Goal: Task Accomplishment & Management: Manage account settings

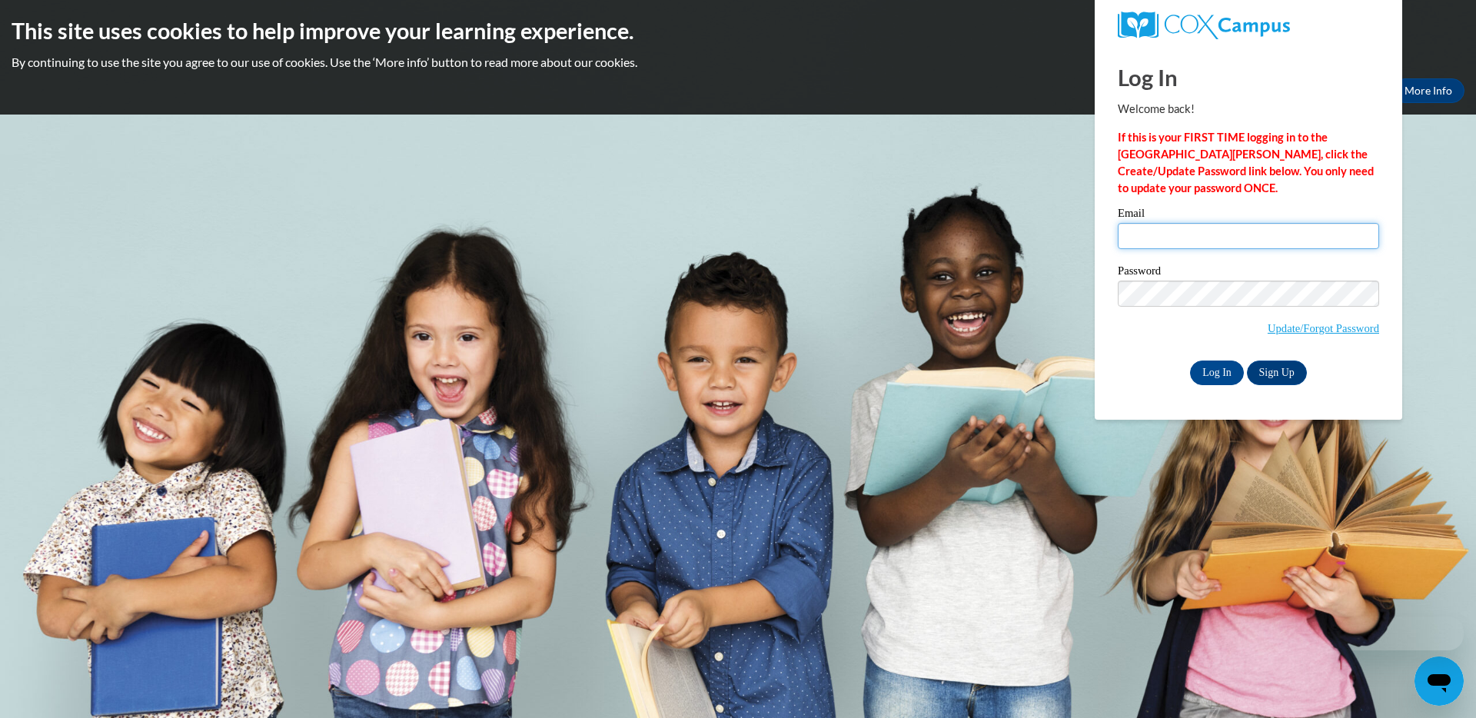
click at [1222, 238] on input "Email" at bounding box center [1248, 236] width 261 height 26
click at [1146, 235] on input "Email" at bounding box center [1248, 236] width 261 height 26
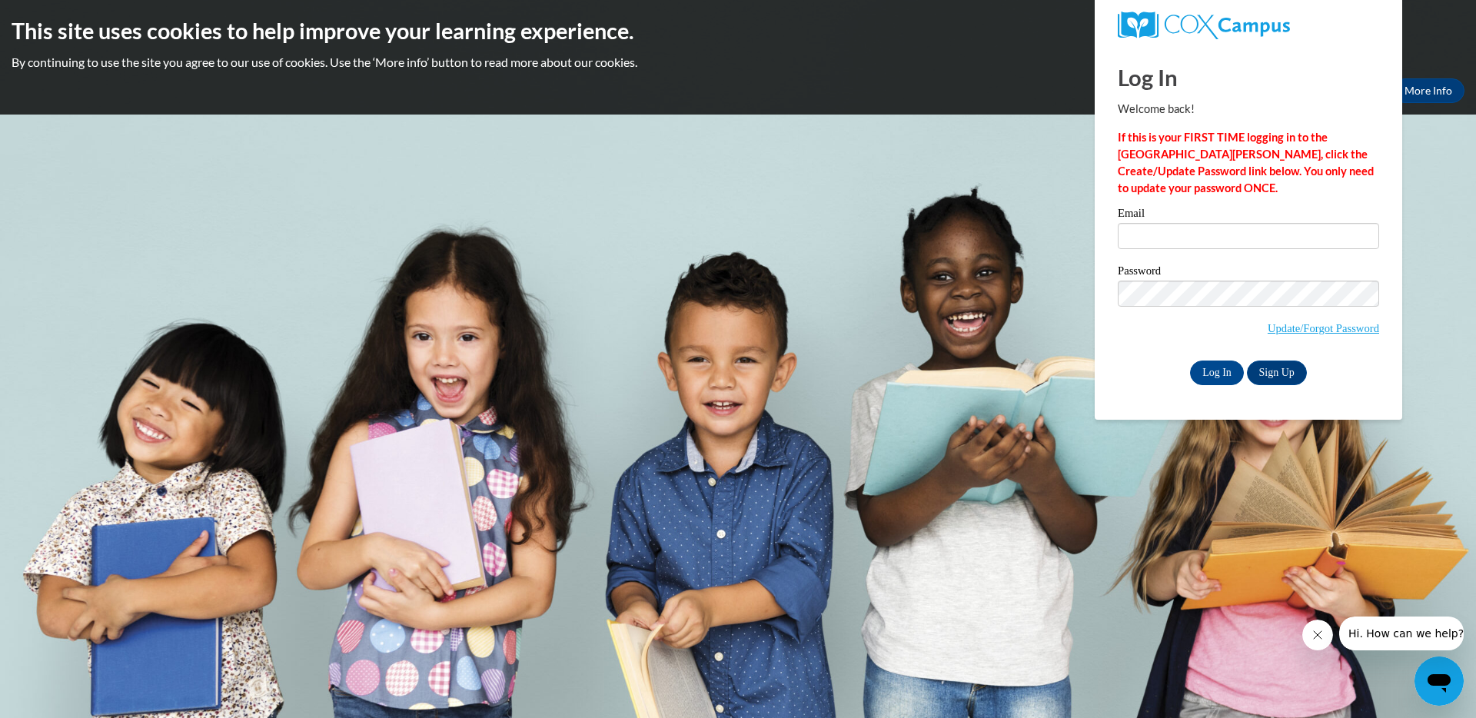
click at [1102, 350] on div "Log In Welcome back! If this is your FIRST TIME logging in to the NEW Cox Campu…" at bounding box center [1248, 233] width 331 height 374
click at [1169, 234] on input "Email" at bounding box center [1248, 236] width 261 height 26
click at [1124, 351] on div "Password Update/Forgot Password" at bounding box center [1248, 310] width 261 height 91
click at [1338, 329] on link "Update/Forgot Password" at bounding box center [1323, 328] width 111 height 12
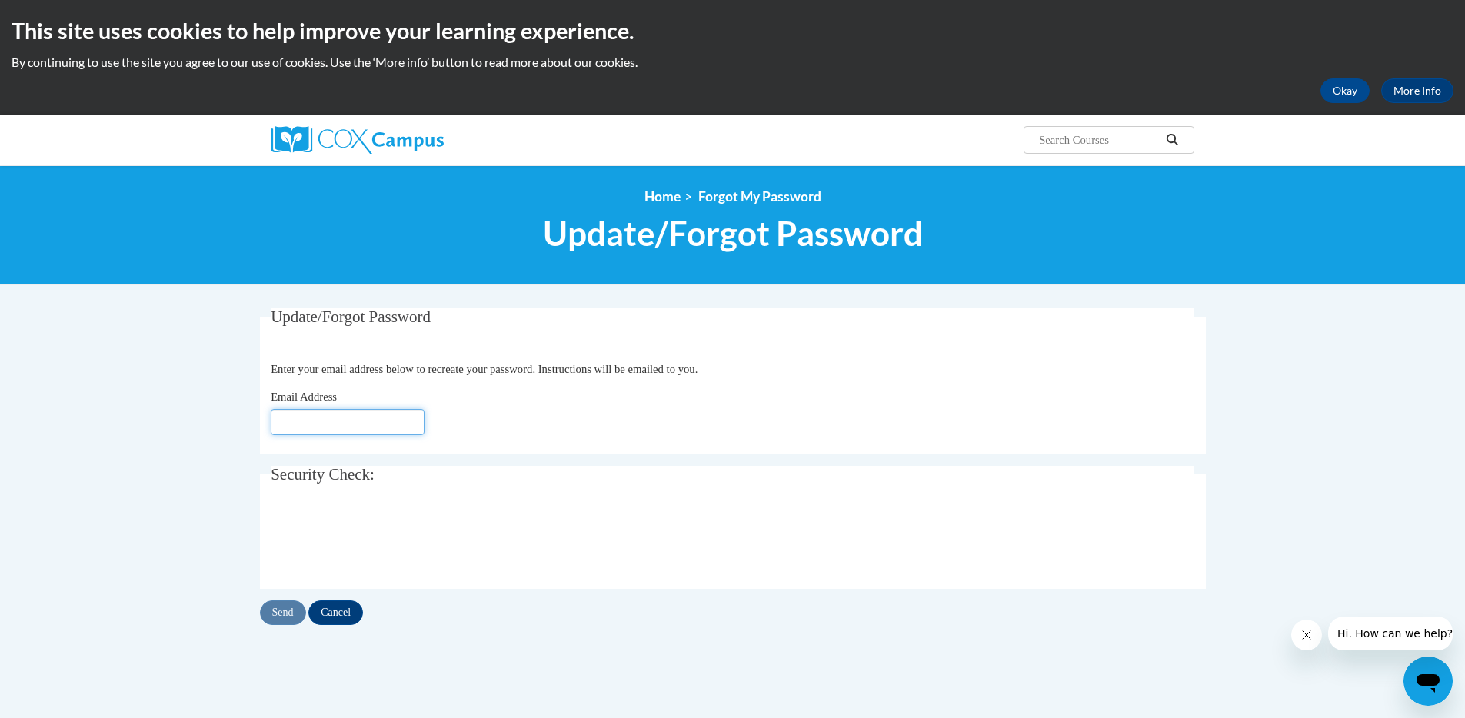
drag, startPoint x: 376, startPoint y: 423, endPoint x: 532, endPoint y: 437, distance: 156.7
click at [377, 424] on input "Email Address" at bounding box center [348, 422] width 154 height 26
type input "Diacee1@gmail.com"
click at [291, 613] on input "Send" at bounding box center [283, 612] width 46 height 25
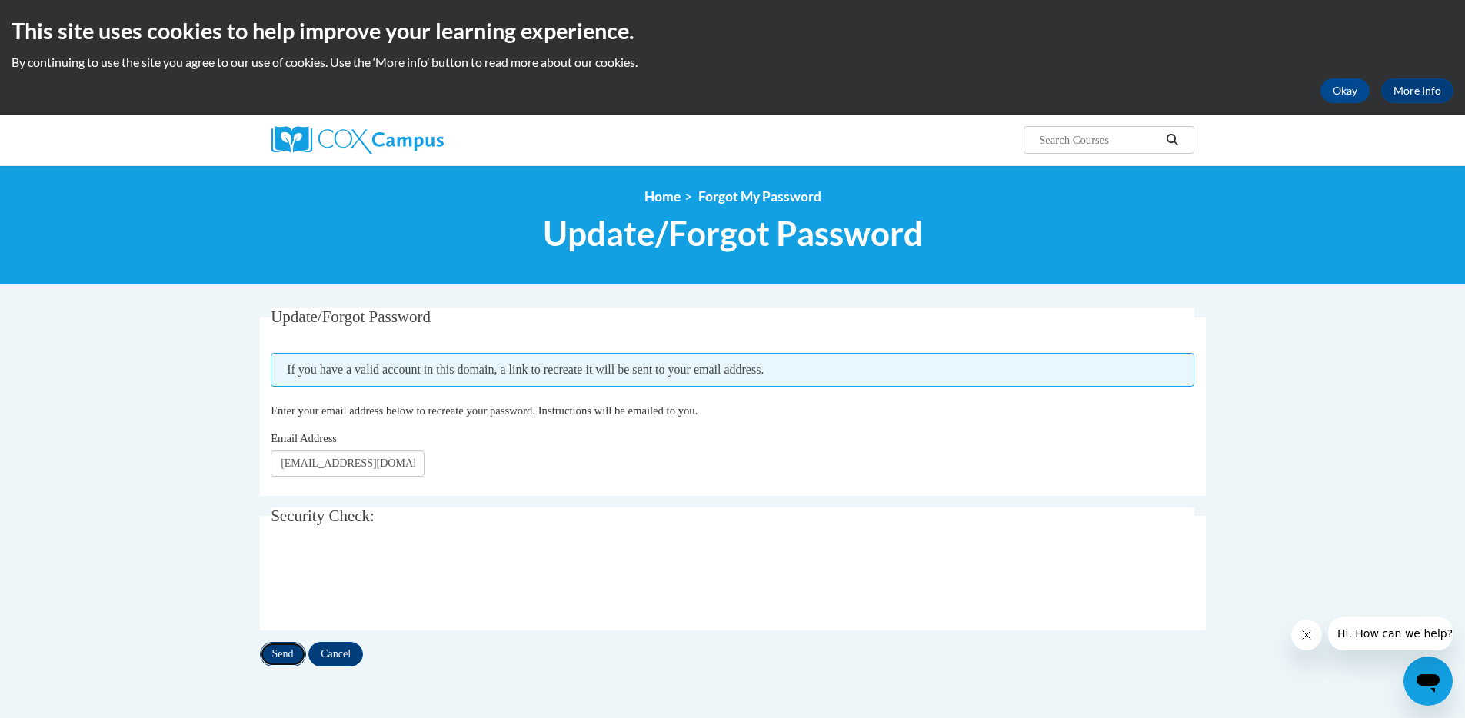
click at [275, 660] on input "Send" at bounding box center [283, 654] width 46 height 25
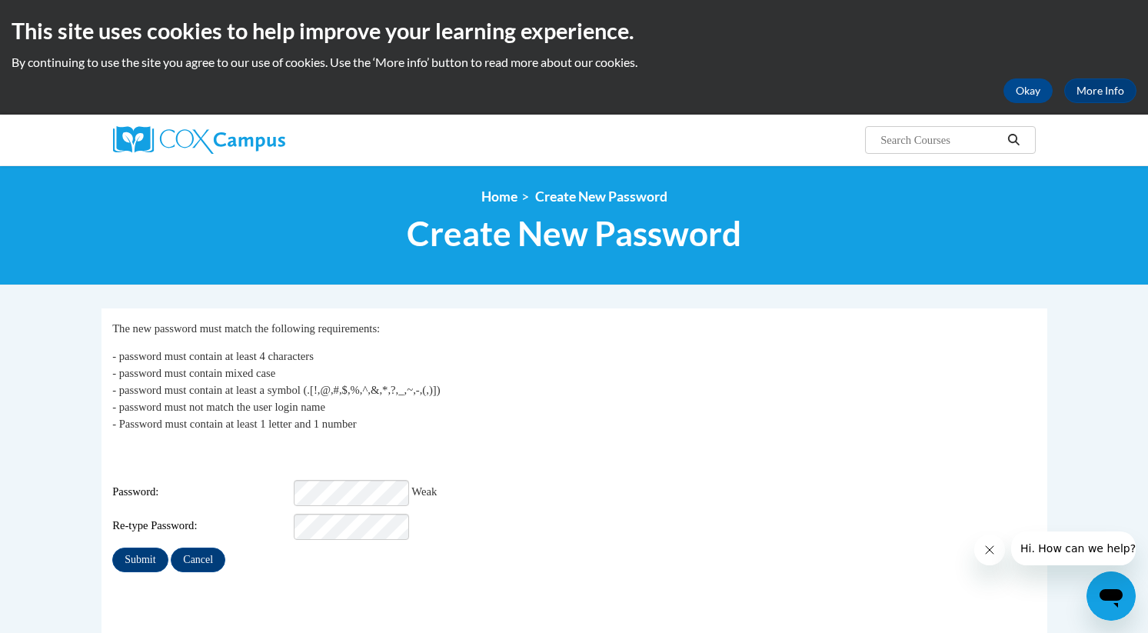
click at [498, 480] on div "Password: Weak" at bounding box center [573, 493] width 923 height 26
click at [131, 547] on input "Submit" at bounding box center [139, 559] width 55 height 25
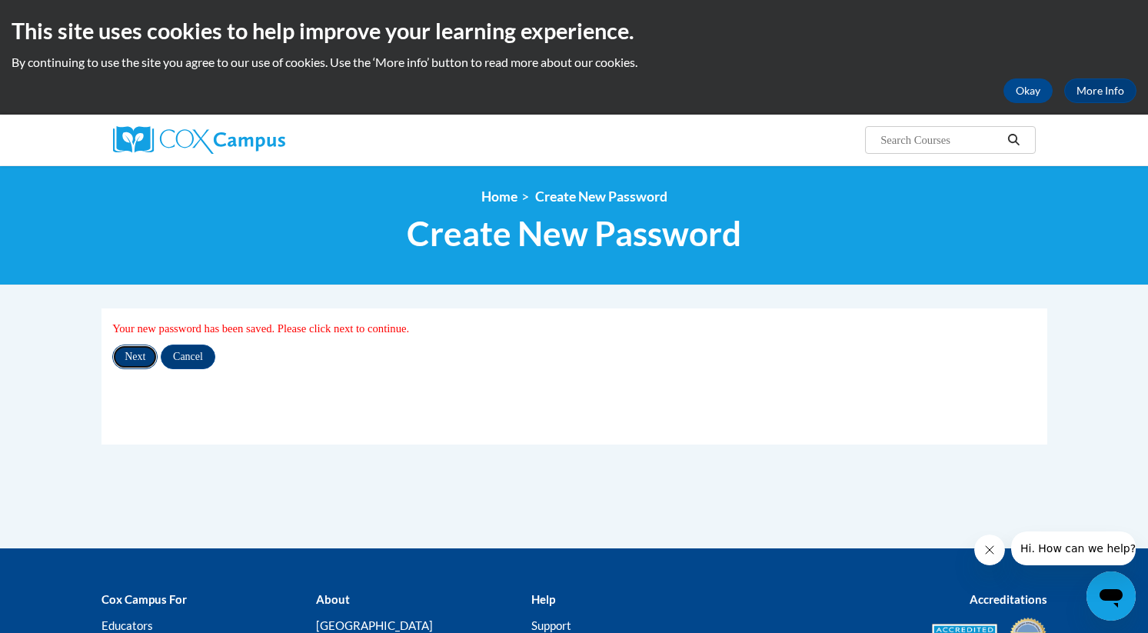
click at [138, 359] on input "Next" at bounding box center [134, 356] width 45 height 25
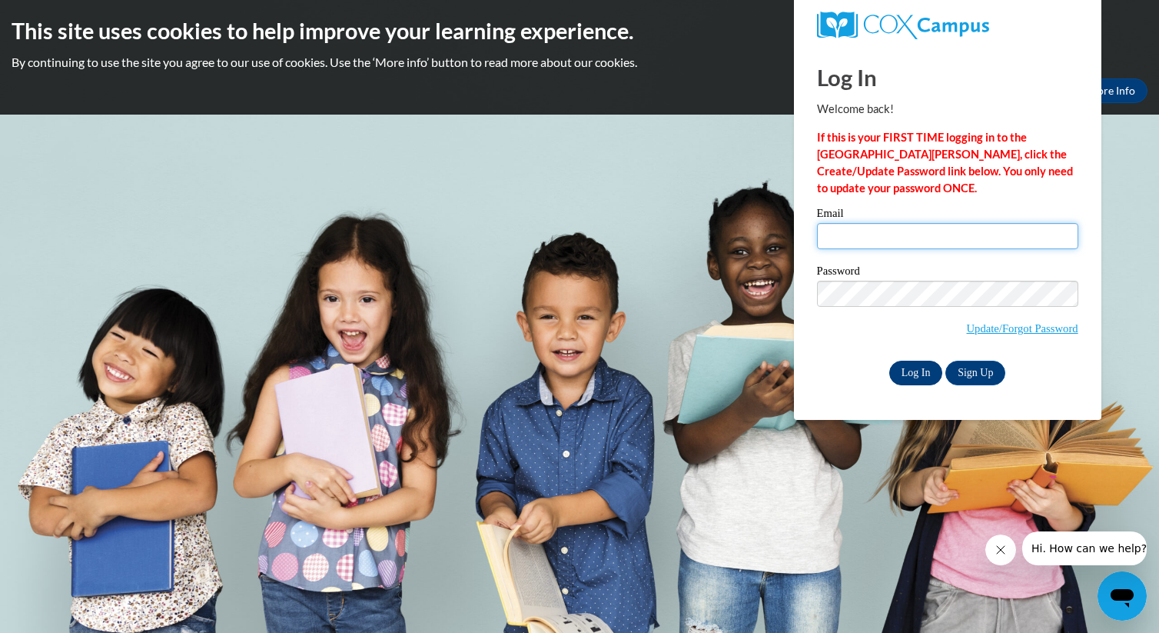
type input "diacee1@gmail.com"
click at [925, 375] on input "Log In" at bounding box center [916, 373] width 54 height 25
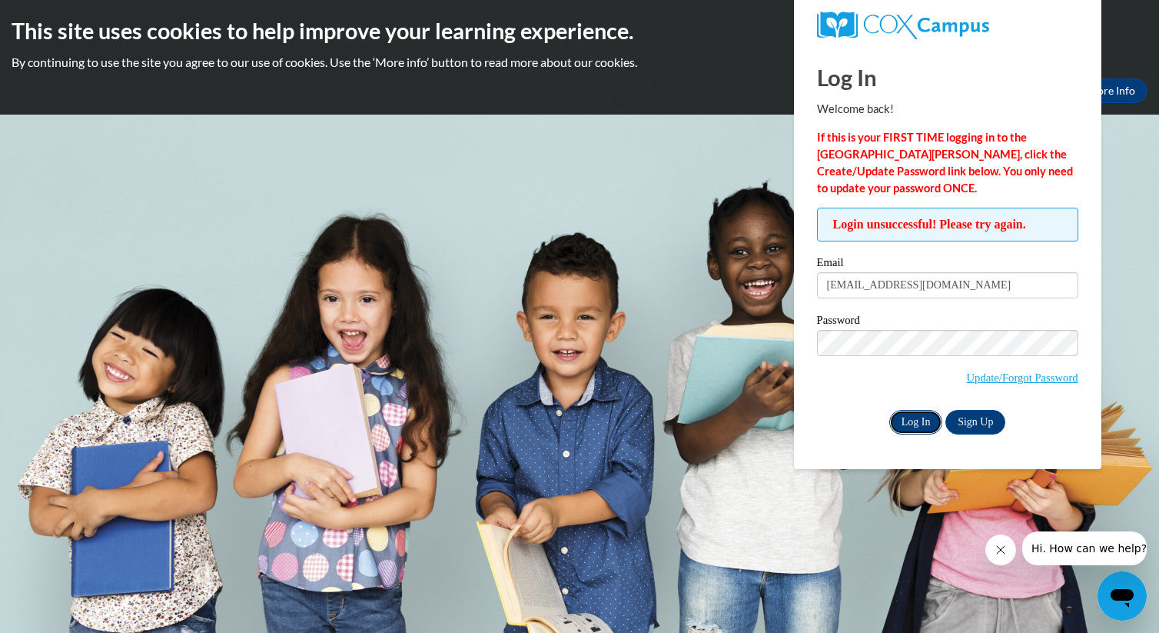
click at [910, 424] on input "Log In" at bounding box center [916, 422] width 54 height 25
click at [977, 417] on link "Sign Up" at bounding box center [976, 422] width 60 height 25
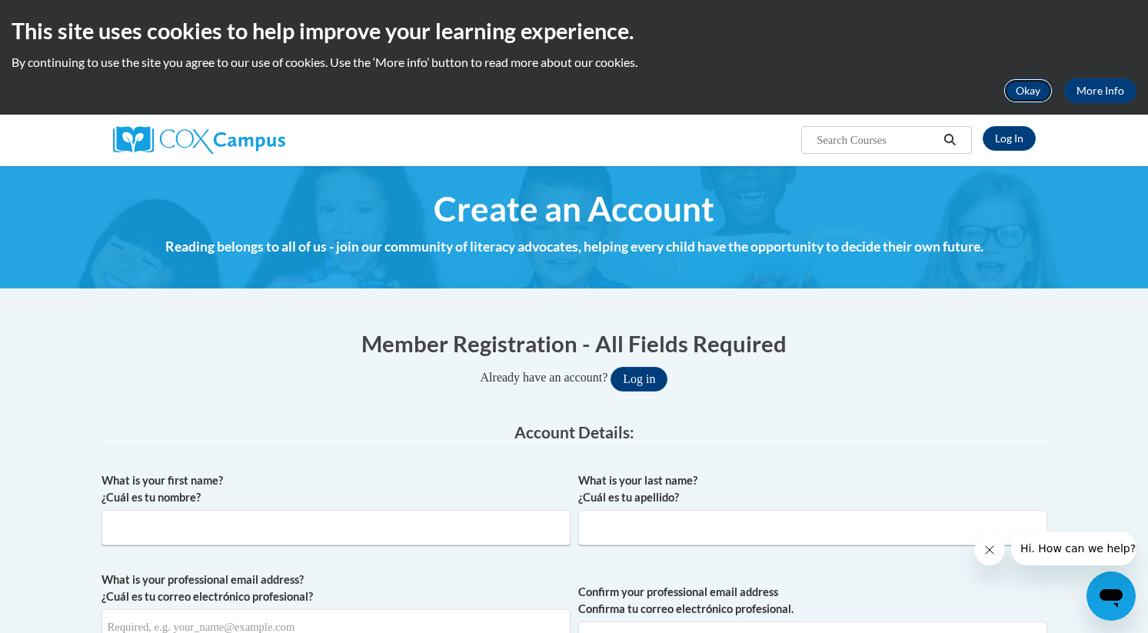
click at [1040, 89] on button "Okay" at bounding box center [1027, 90] width 49 height 25
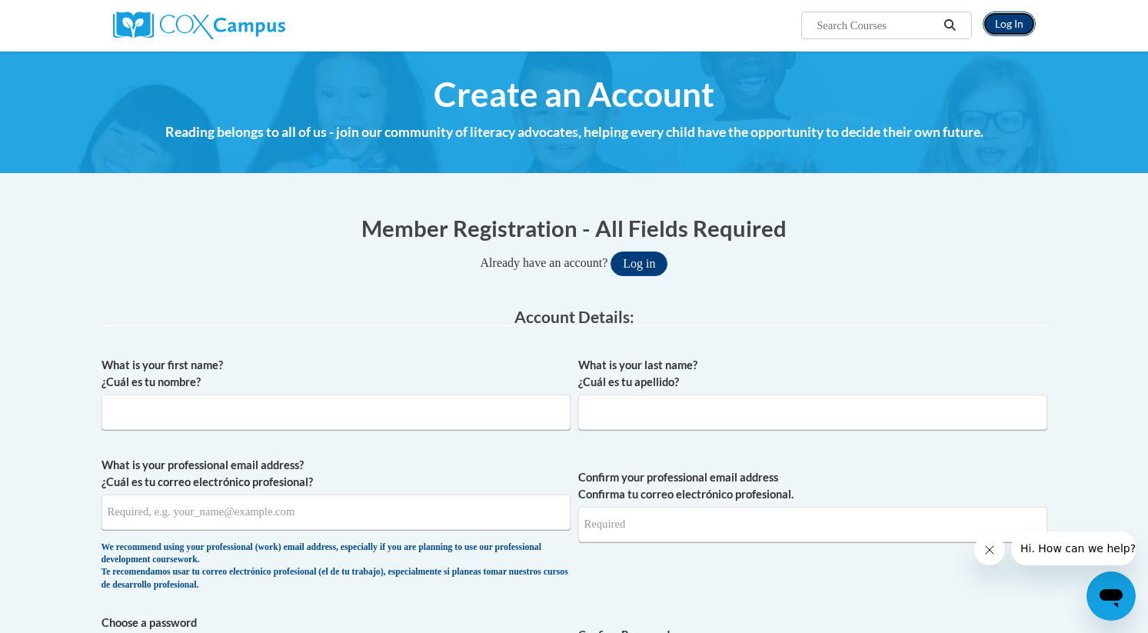
click at [1005, 26] on link "Log In" at bounding box center [1009, 24] width 53 height 25
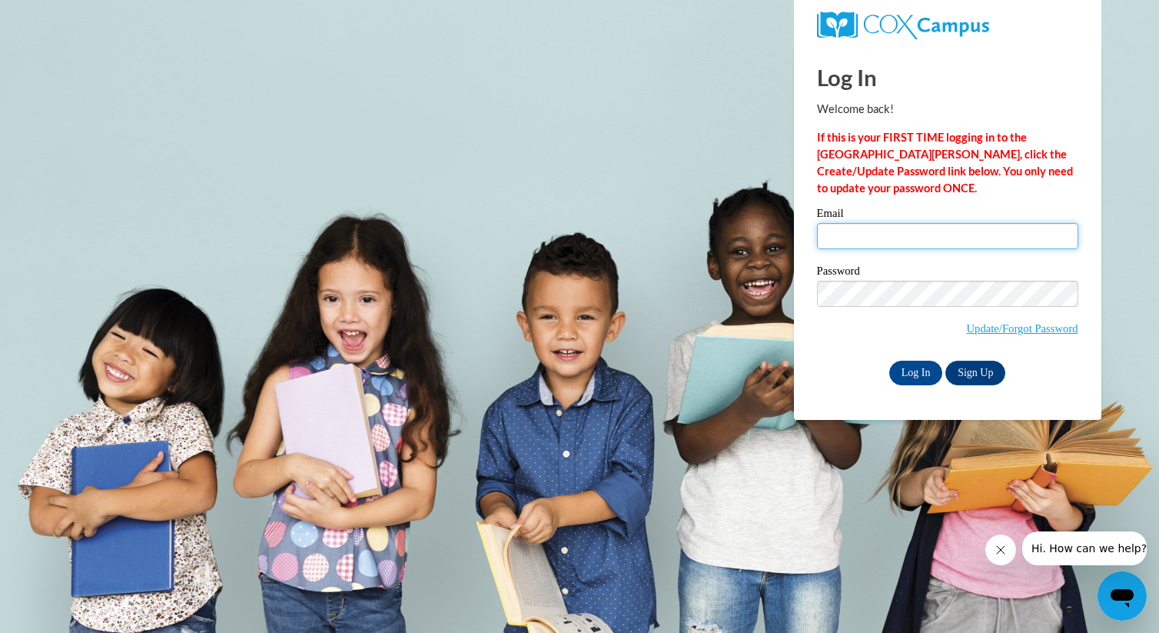
type input "[EMAIL_ADDRESS][DOMAIN_NAME]"
click at [916, 260] on div "Email diacee1@gmail.com" at bounding box center [947, 234] width 261 height 53
click at [812, 371] on div "Please enter your email! Please enter your password! Email diacee1@gmail.com Pa…" at bounding box center [948, 296] width 284 height 177
click at [913, 371] on input "Log In" at bounding box center [916, 373] width 54 height 25
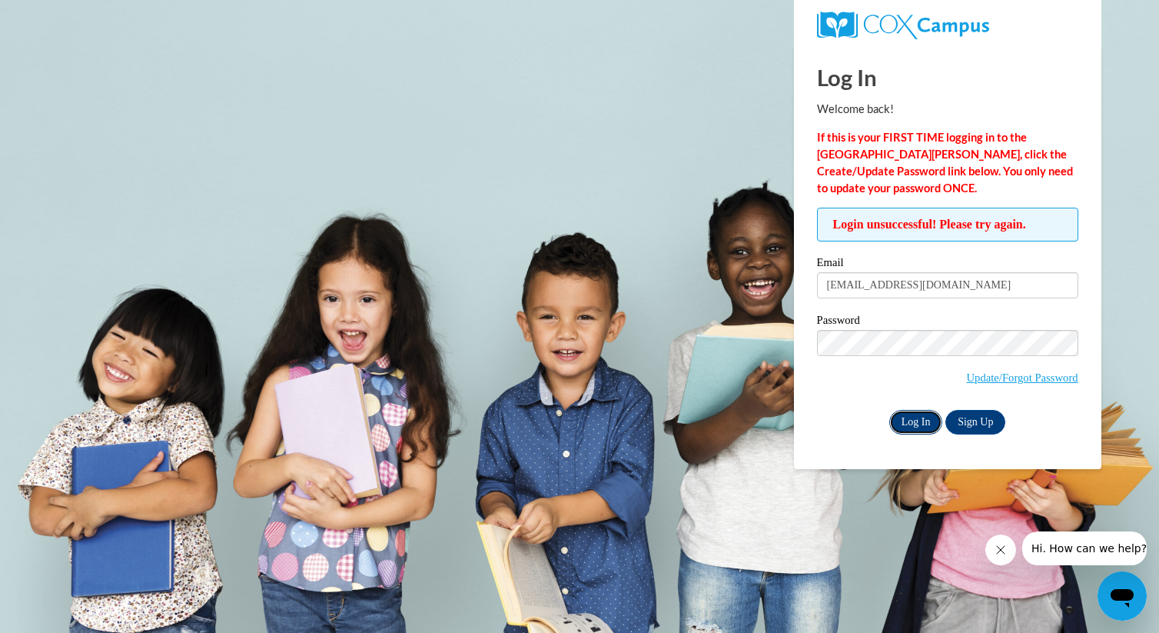
click at [920, 423] on input "Log In" at bounding box center [916, 422] width 54 height 25
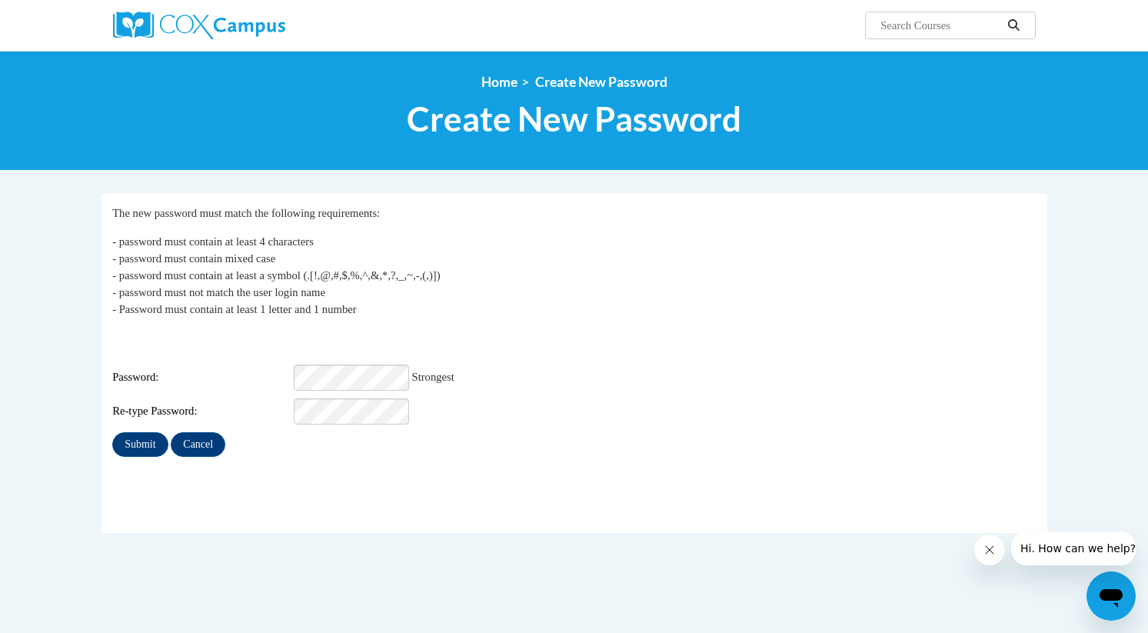
click at [697, 398] on div "Re-type Password:" at bounding box center [573, 411] width 923 height 26
click at [132, 432] on input "Submit" at bounding box center [139, 444] width 55 height 25
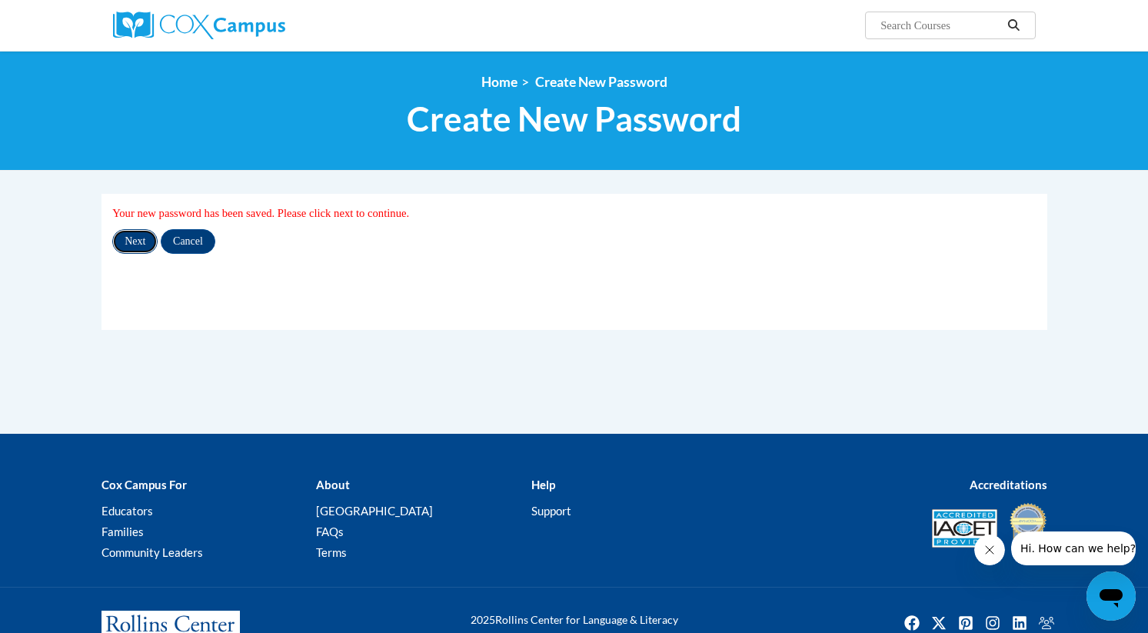
click at [127, 241] on input "Next" at bounding box center [134, 241] width 45 height 25
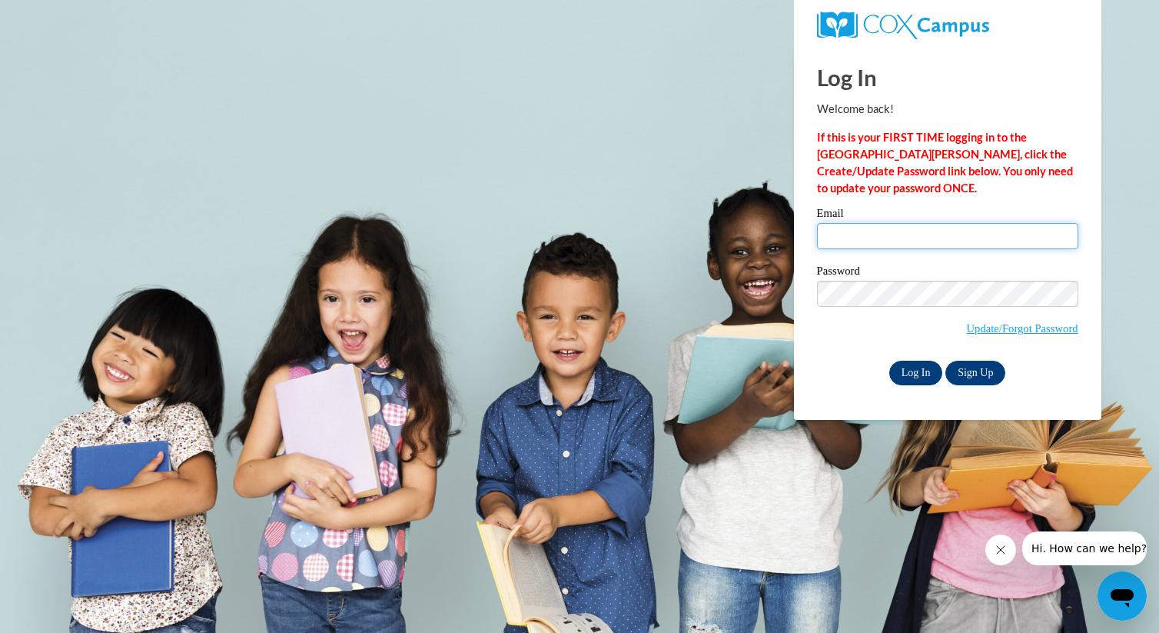
type input "[EMAIL_ADDRESS][DOMAIN_NAME]"
click at [923, 370] on input "Log In" at bounding box center [916, 373] width 54 height 25
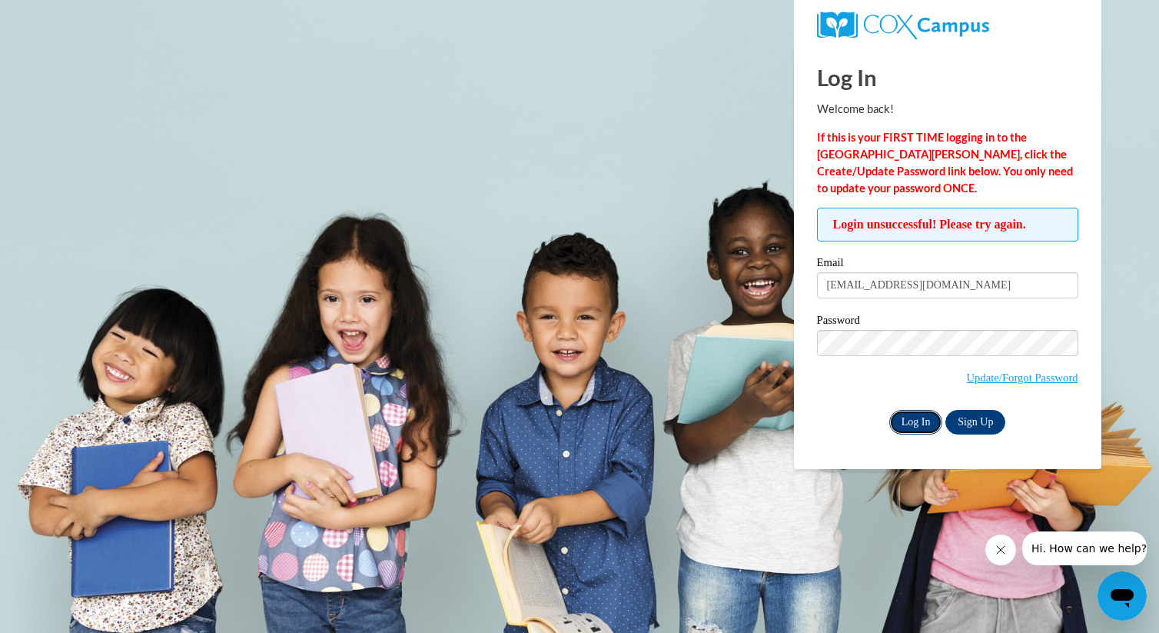
click at [904, 426] on input "Log In" at bounding box center [916, 422] width 54 height 25
click at [916, 426] on input "Log In" at bounding box center [916, 422] width 54 height 25
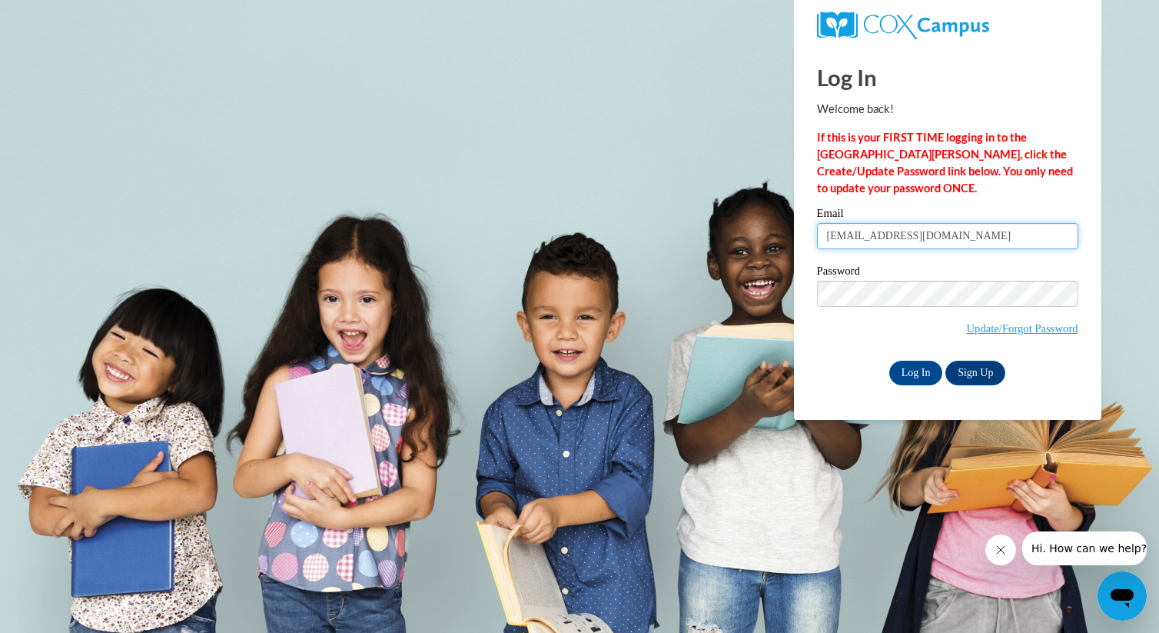
click at [969, 228] on input "diacee1@gmail.com" at bounding box center [947, 236] width 261 height 26
type input "[PERSON_NAME][EMAIL_ADDRESS][PERSON_NAME][DOMAIN_NAME]"
click at [912, 372] on input "Log In" at bounding box center [916, 373] width 54 height 25
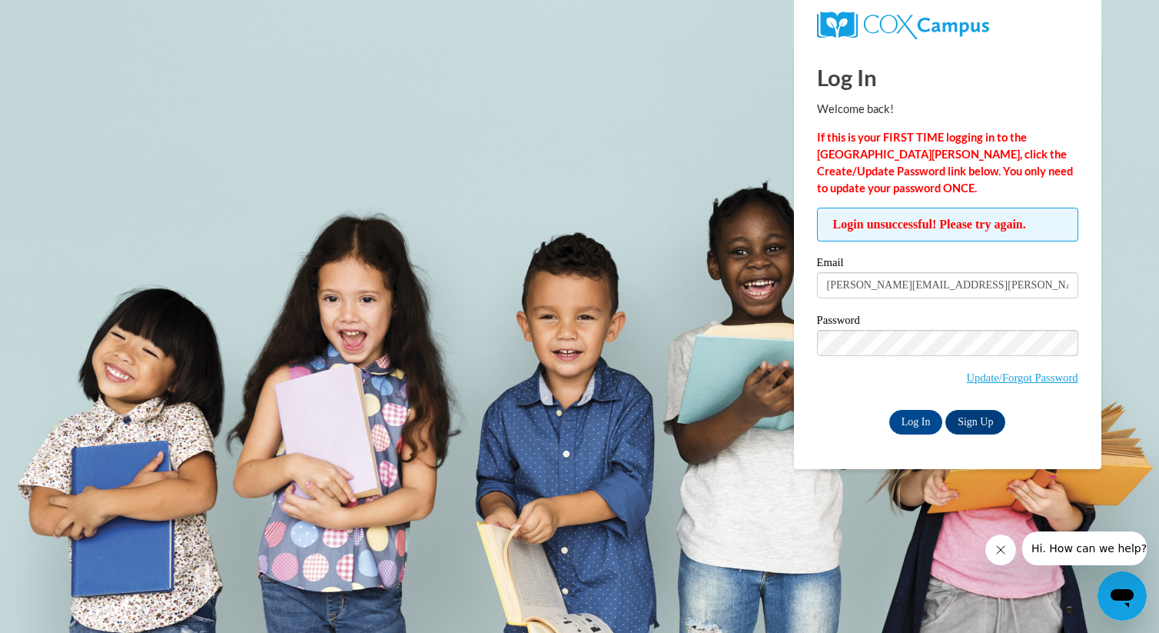
click at [1000, 550] on icon "Close message from company" at bounding box center [1001, 550] width 8 height 8
click at [999, 550] on body "Log In Welcome back! If this is your FIRST TIME logging in to the NEW Cox Campu…" at bounding box center [579, 316] width 1159 height 633
click at [993, 420] on link "Sign Up" at bounding box center [976, 422] width 60 height 25
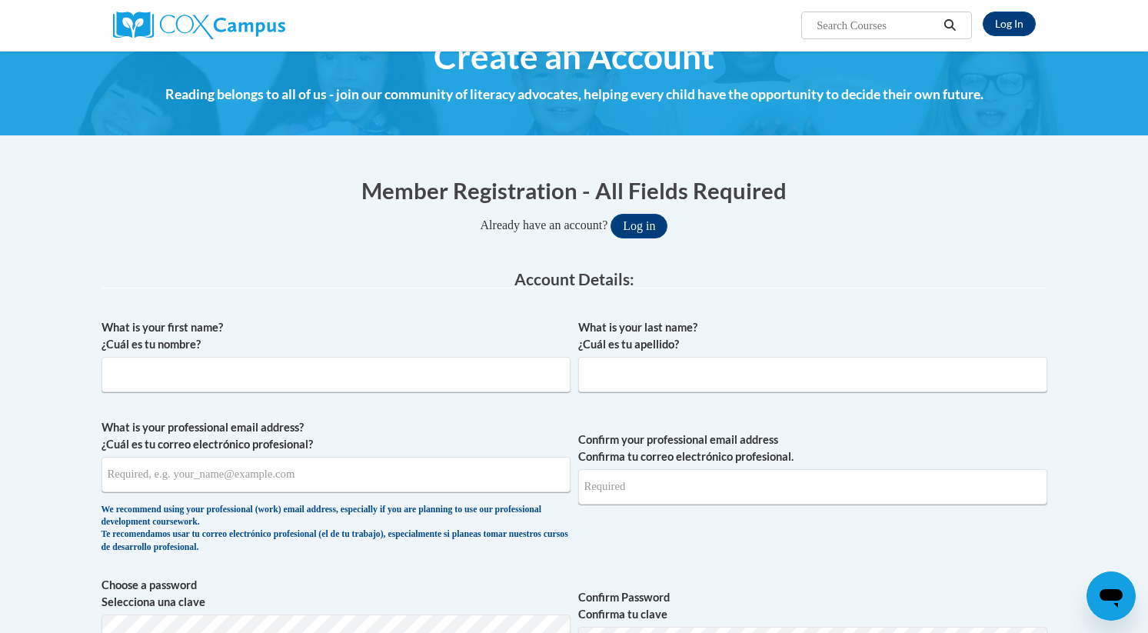
scroll to position [39, 0]
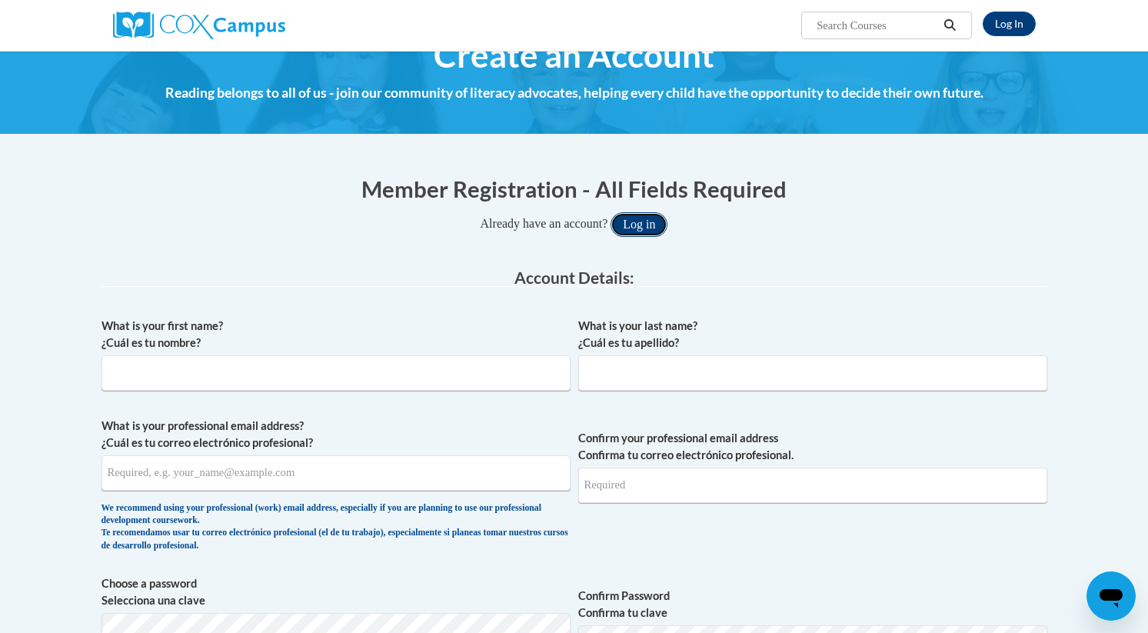
click at [643, 226] on button "Log in" at bounding box center [638, 224] width 57 height 25
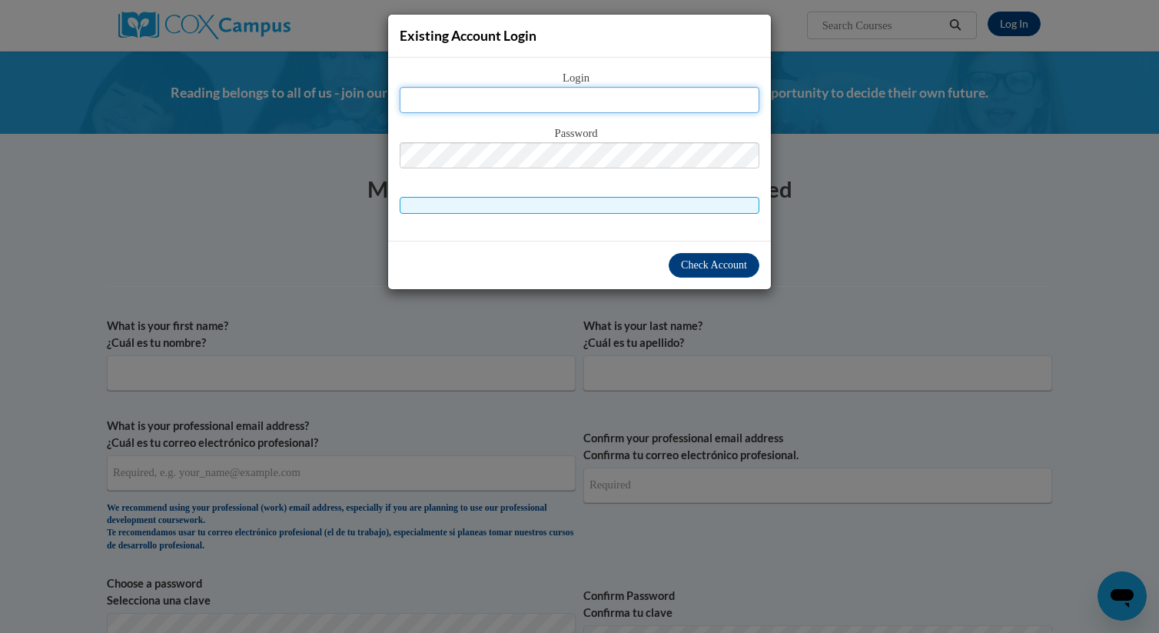
click at [585, 101] on input "text" at bounding box center [580, 100] width 360 height 26
type input "[EMAIL_ADDRESS][DOMAIN_NAME]"
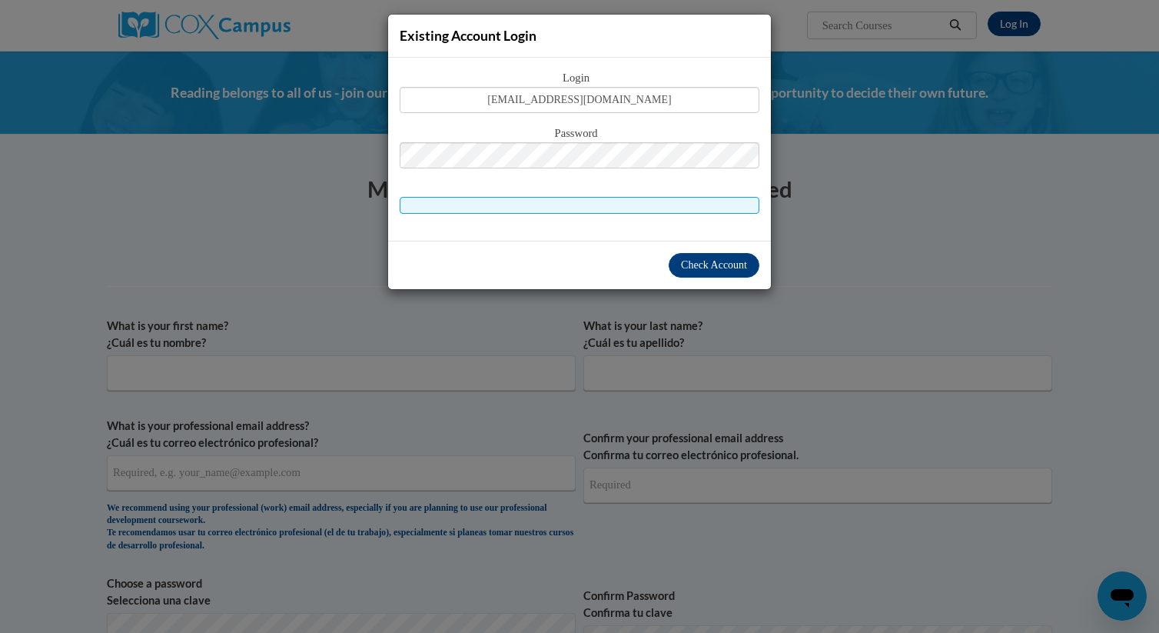
click at [576, 185] on div "Login [EMAIL_ADDRESS][DOMAIN_NAME] Password" at bounding box center [580, 141] width 360 height 145
click at [692, 271] on span "Check Account" at bounding box center [714, 265] width 66 height 12
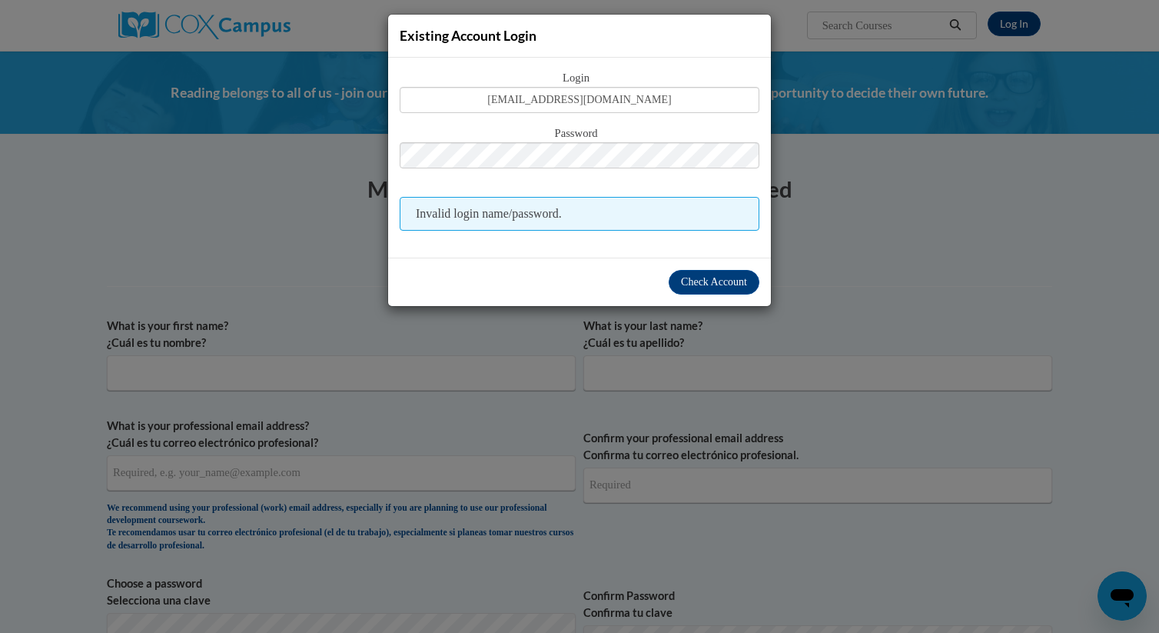
click at [352, 338] on div "Existing Account Login Login [EMAIL_ADDRESS][DOMAIN_NAME] Password Invalid logi…" at bounding box center [579, 316] width 1159 height 633
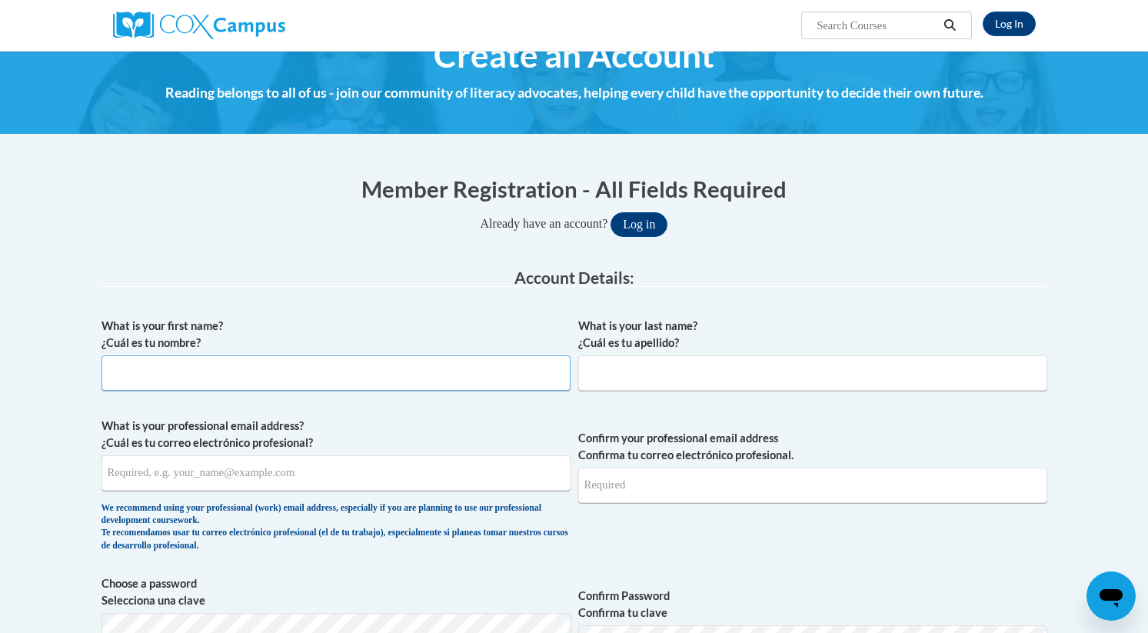
click at [191, 377] on input "What is your first name? ¿Cuál es tu nombre?" at bounding box center [335, 372] width 469 height 35
click at [228, 363] on input "What is your first name? ¿Cuál es tu nombre?" at bounding box center [335, 372] width 469 height 35
type input "[PERSON_NAME]"
type input "Dickerson"
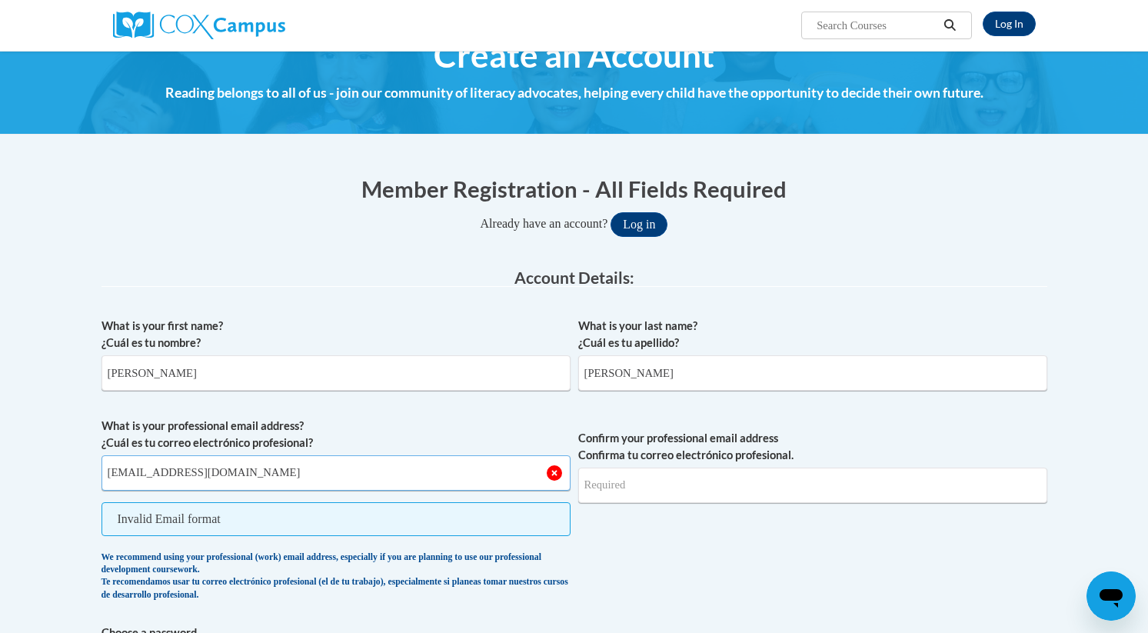
type input "[EMAIL_ADDRESS][DOMAIN_NAME]"
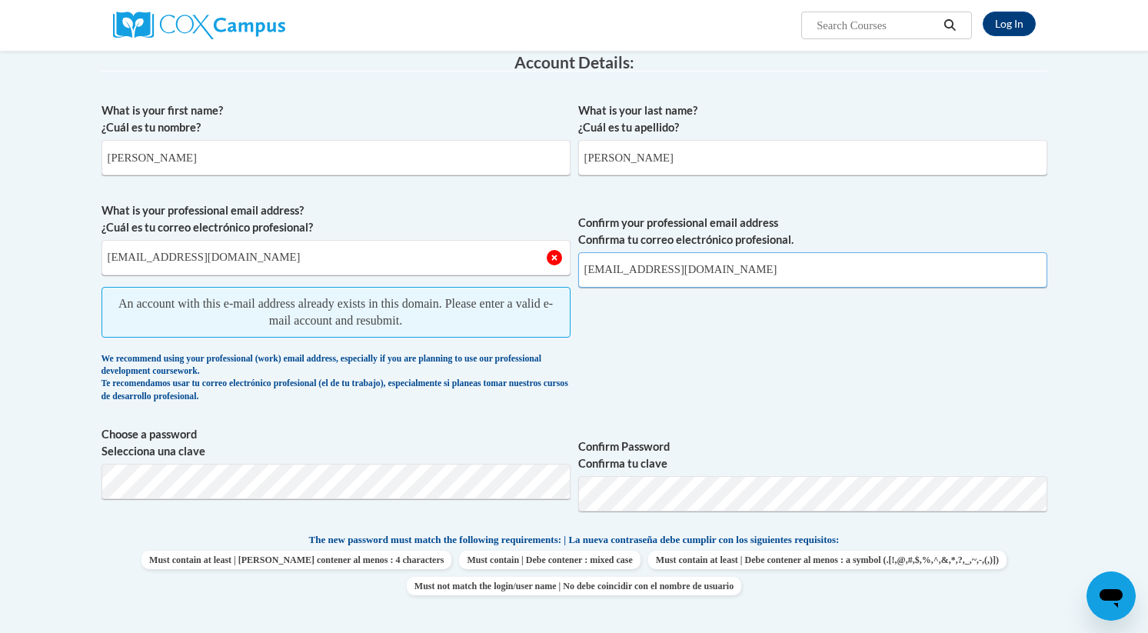
scroll to position [0, 0]
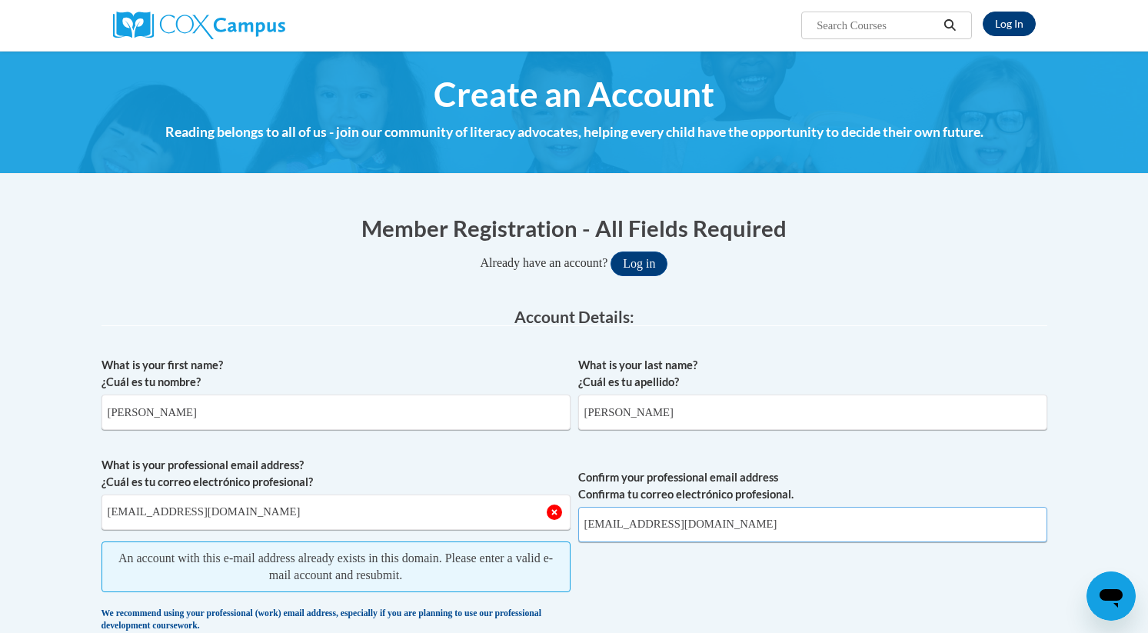
type input "[EMAIL_ADDRESS][DOMAIN_NAME]"
click at [1011, 26] on link "Log In" at bounding box center [1009, 24] width 53 height 25
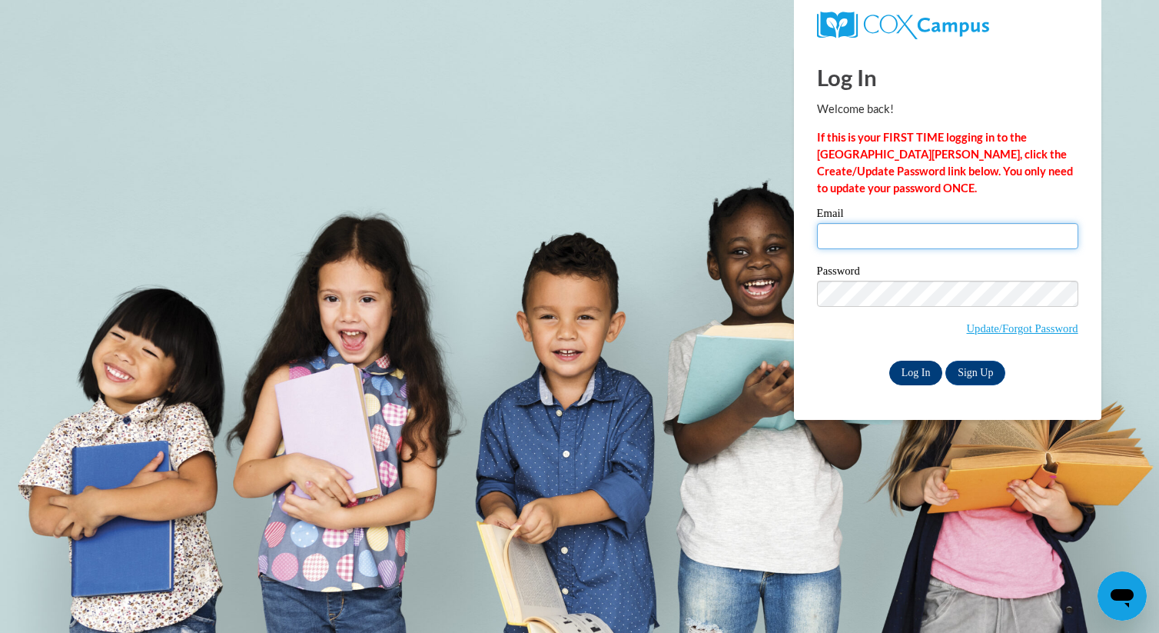
type input "diacee1@gmail.com"
click at [906, 377] on input "Log In" at bounding box center [916, 373] width 54 height 25
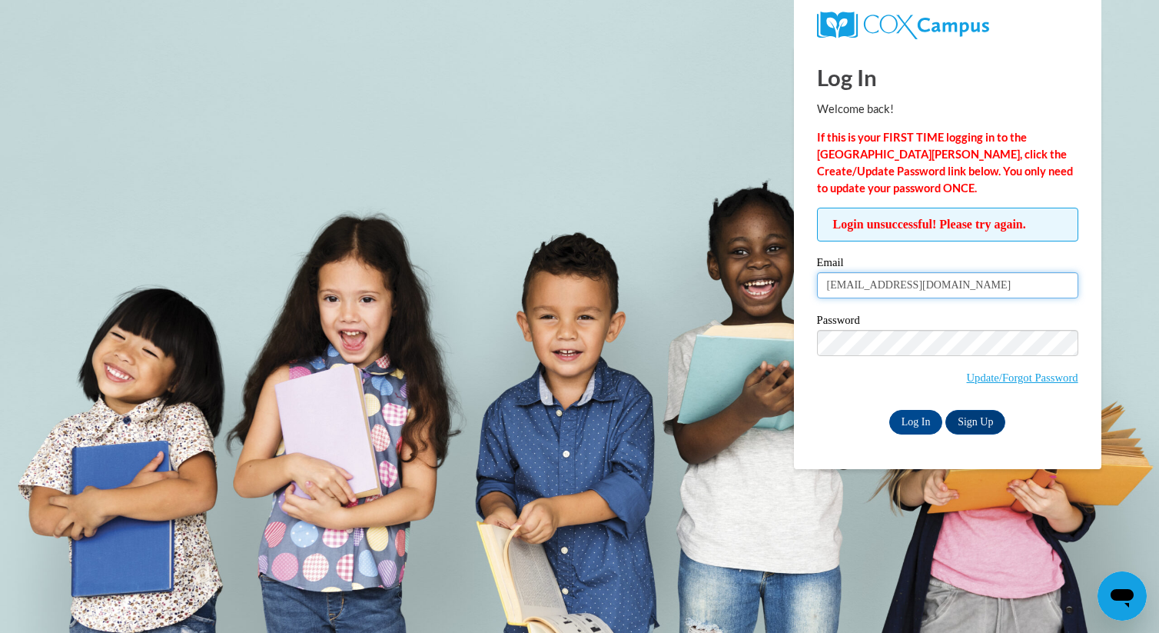
click at [883, 291] on input "diacee1@gmail.com" at bounding box center [947, 285] width 261 height 26
type input "[PERSON_NAME][EMAIL_ADDRESS][PERSON_NAME][DOMAIN_NAME]"
click at [1016, 374] on link "Update/Forgot Password" at bounding box center [1022, 377] width 111 height 12
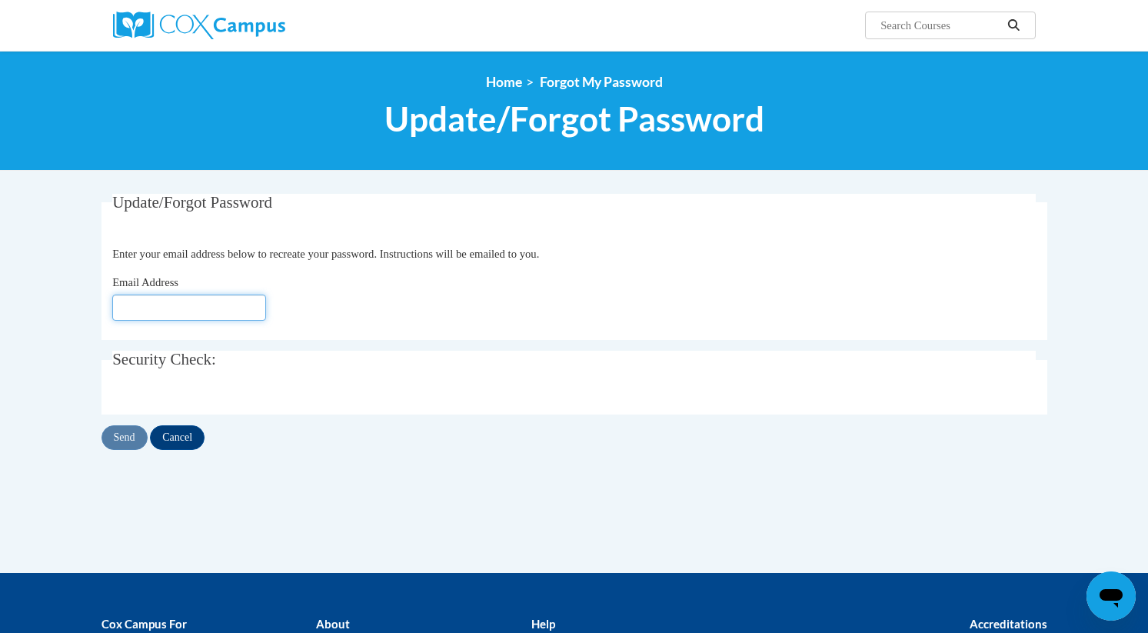
click at [141, 310] on input "Email Address" at bounding box center [189, 307] width 154 height 26
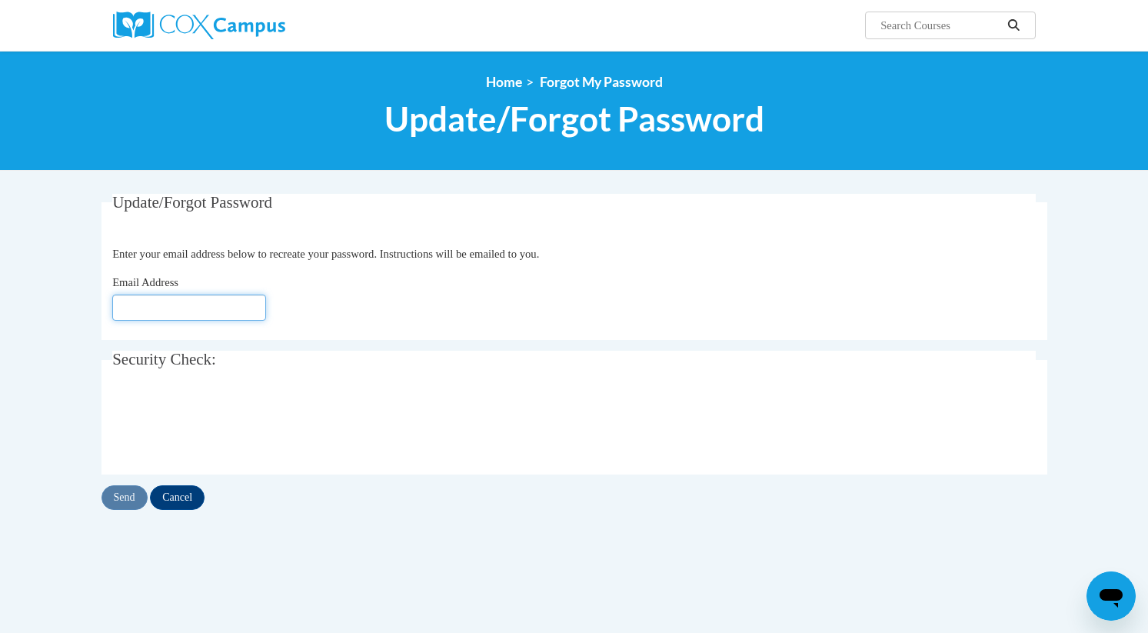
type input "[EMAIL_ADDRESS][DOMAIN_NAME]"
click at [121, 501] on input "Send" at bounding box center [124, 497] width 46 height 25
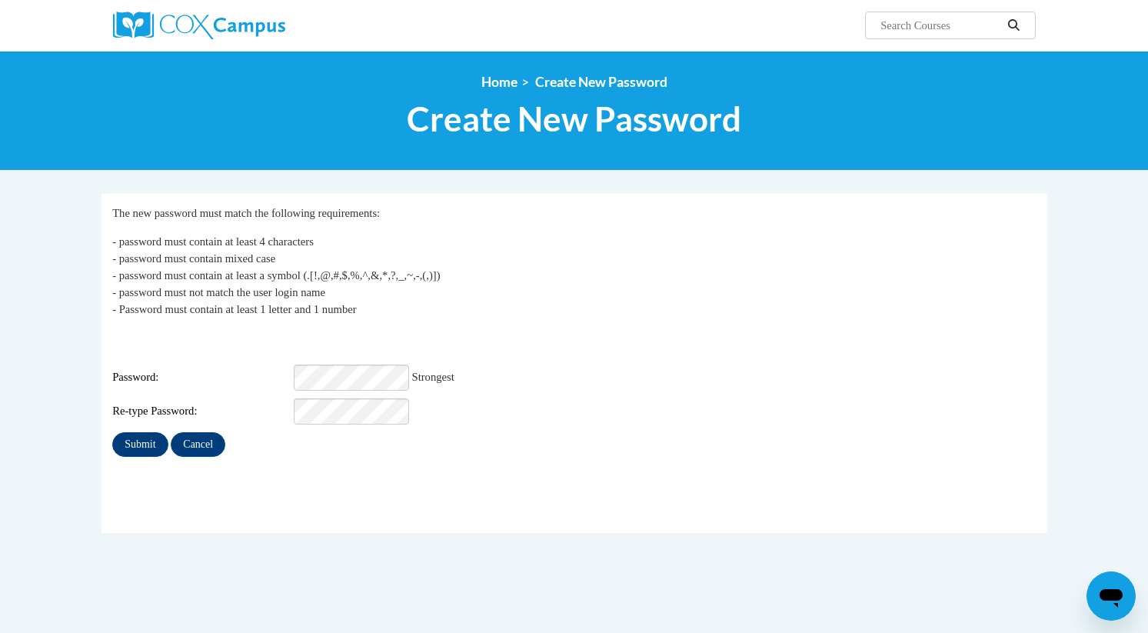
click at [540, 371] on div "Password: Strongest" at bounding box center [573, 377] width 923 height 26
click at [135, 442] on input "Submit" at bounding box center [139, 444] width 55 height 25
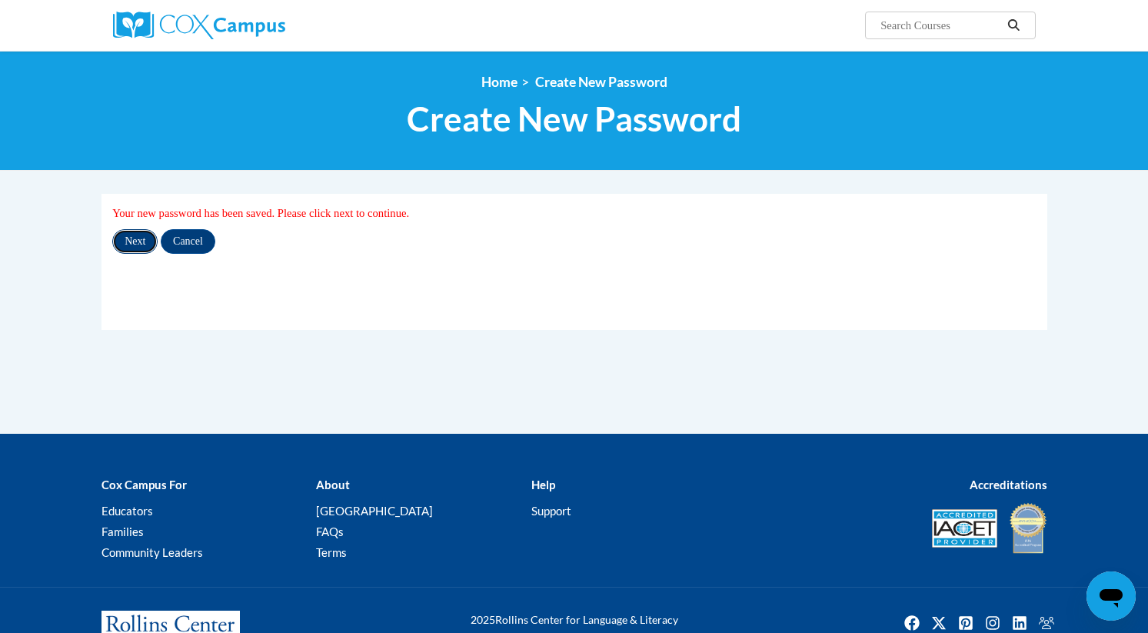
click at [131, 242] on input "Next" at bounding box center [134, 241] width 45 height 25
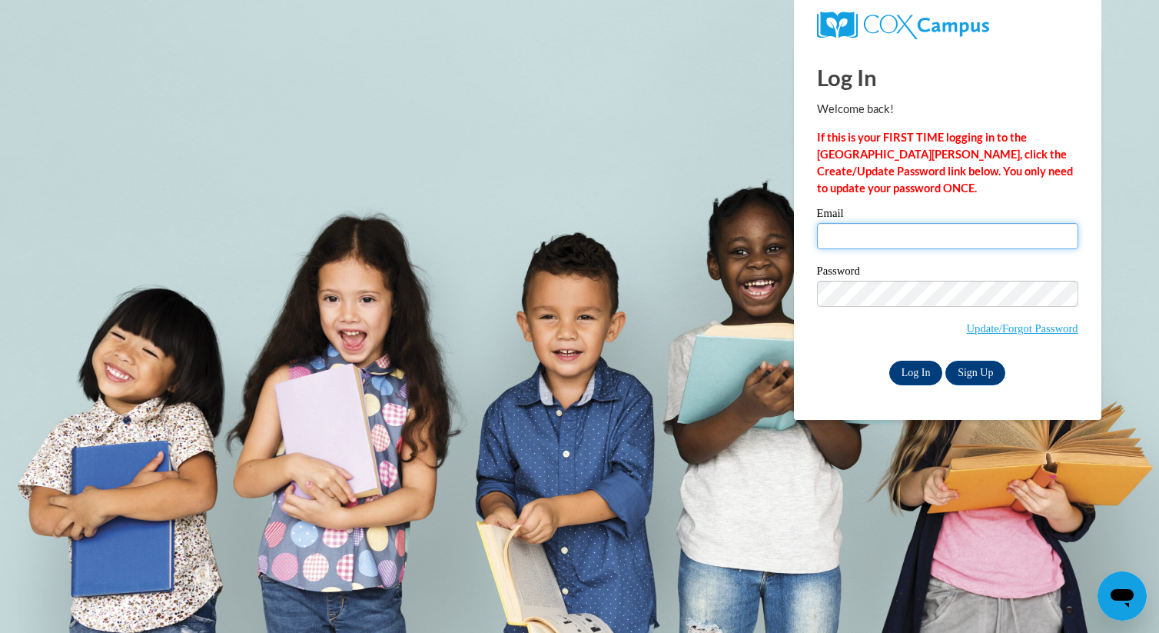
type input "[PERSON_NAME][EMAIL_ADDRESS][PERSON_NAME][DOMAIN_NAME]"
click at [903, 377] on input "Log In" at bounding box center [916, 373] width 54 height 25
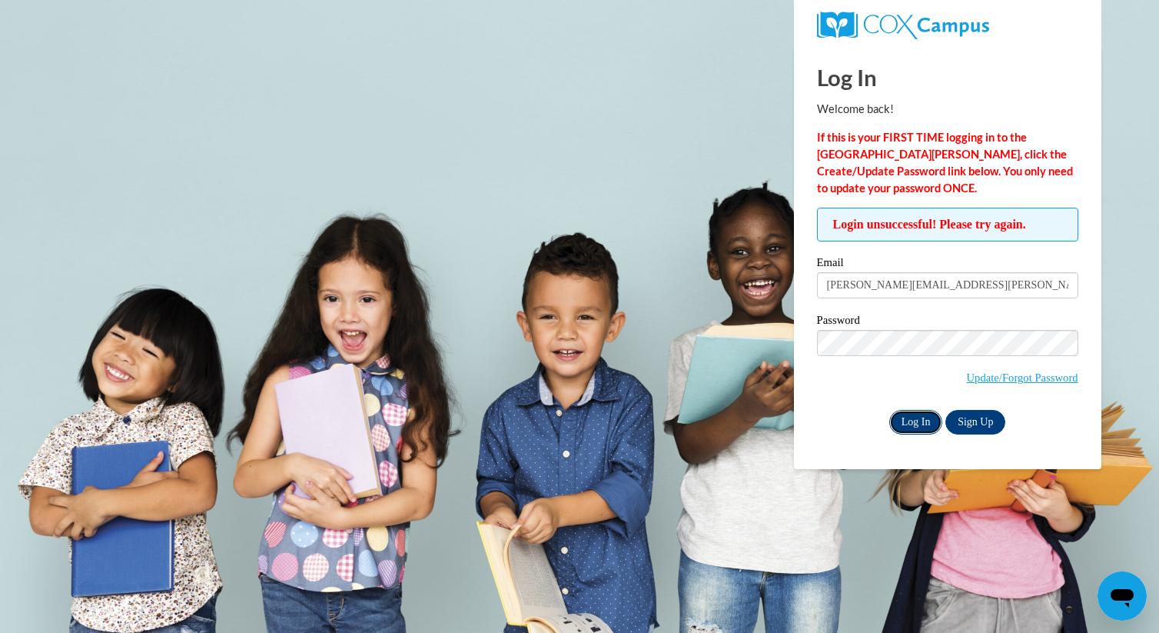
click at [926, 427] on input "Log In" at bounding box center [916, 422] width 54 height 25
click at [1094, 178] on div "Log In Welcome back! If this is your FIRST TIME logging in to the NEW Cox Campu…" at bounding box center [948, 257] width 331 height 423
click at [1139, 142] on body "Log In Welcome back! If this is your FIRST TIME logging in to the NEW Cox Campu…" at bounding box center [579, 316] width 1159 height 633
click at [1152, 80] on body "Log In Welcome back! If this is your FIRST TIME logging in to the NEW Cox Campu…" at bounding box center [579, 316] width 1159 height 633
click at [909, 417] on input "Log In" at bounding box center [916, 422] width 54 height 25
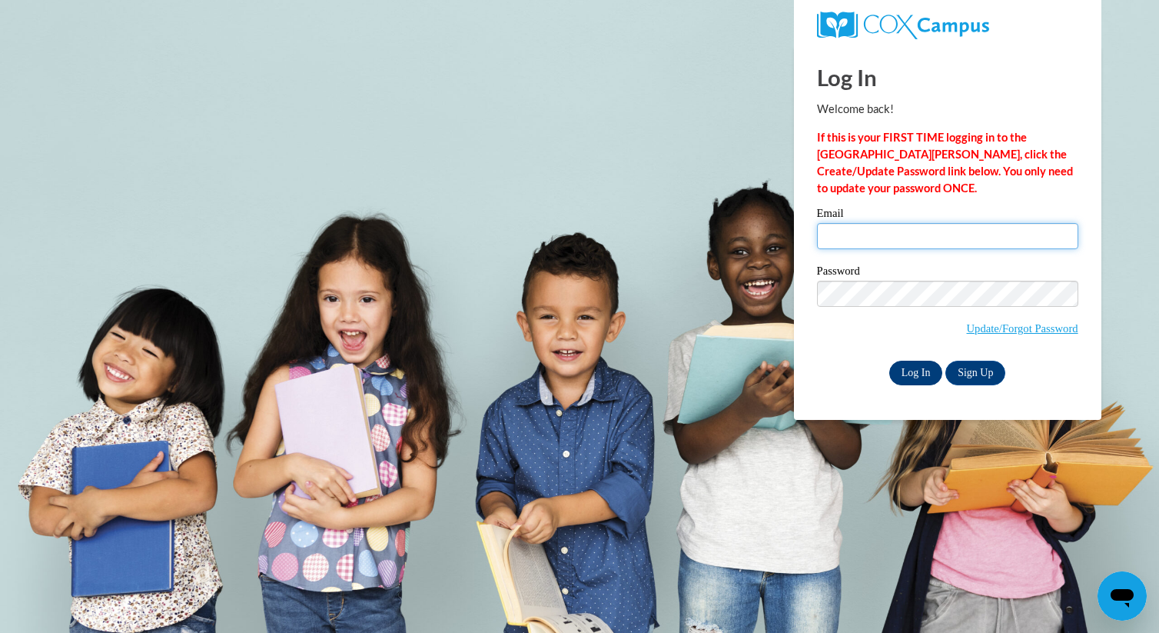
type input "carl.d.dickerson@gmail.com"
click at [923, 374] on input "Log In" at bounding box center [916, 373] width 54 height 25
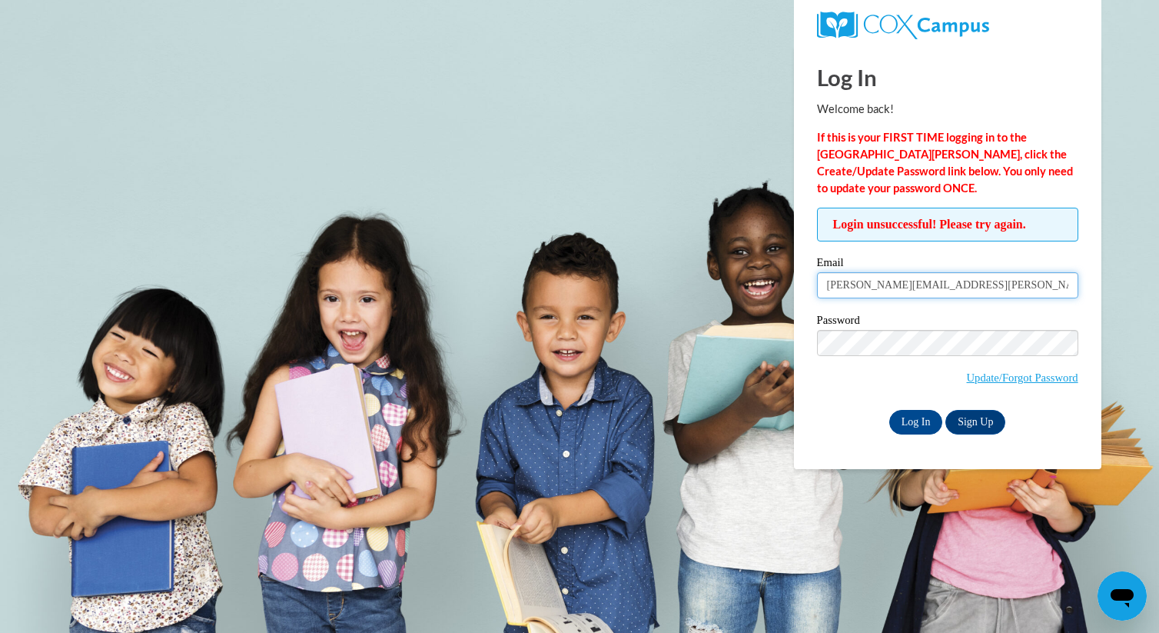
click at [911, 298] on input "carl.d.dickerson@gmail.com" at bounding box center [947, 285] width 261 height 26
type input "[EMAIL_ADDRESS][DOMAIN_NAME]"
click at [913, 417] on input "Log In" at bounding box center [916, 422] width 54 height 25
click at [916, 421] on input "Log In" at bounding box center [916, 422] width 54 height 25
click at [912, 423] on input "Log In" at bounding box center [916, 422] width 54 height 25
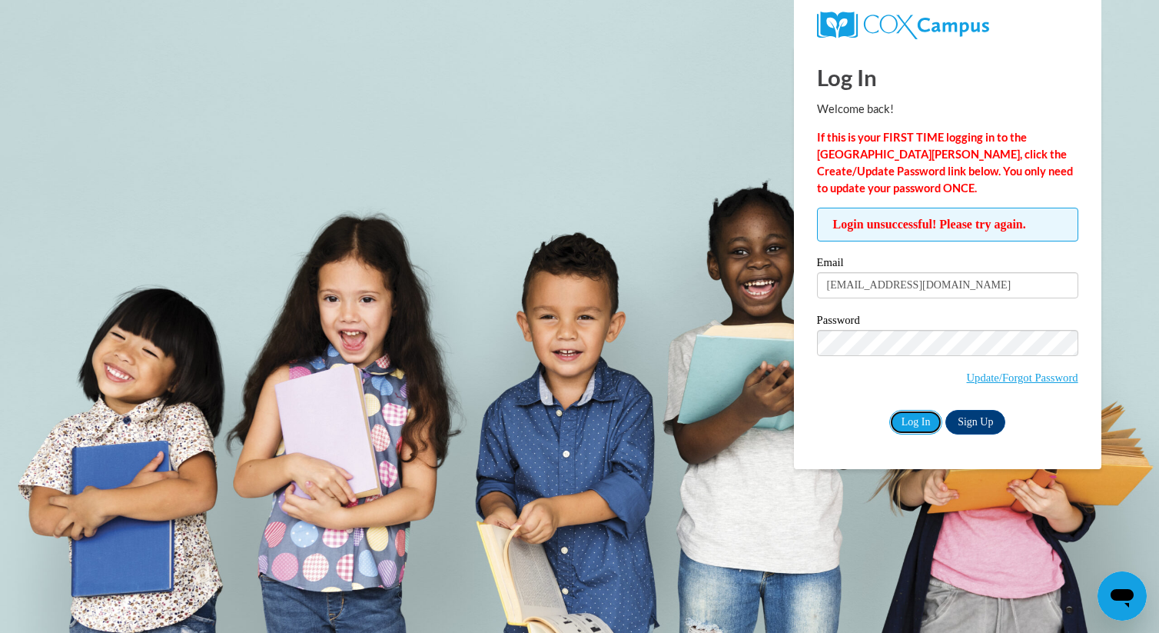
click at [912, 423] on input "Log In" at bounding box center [916, 422] width 54 height 25
click at [911, 423] on input "Log In" at bounding box center [916, 422] width 54 height 25
click at [878, 291] on input "[PERSON_NAME][EMAIL_ADDRESS][PERSON_NAME][DOMAIN_NAME]" at bounding box center [947, 285] width 261 height 26
type input "[EMAIL_ADDRESS][DOMAIN_NAME]"
click at [913, 420] on input "Log In" at bounding box center [916, 422] width 54 height 25
